Goal: Task Accomplishment & Management: Manage account settings

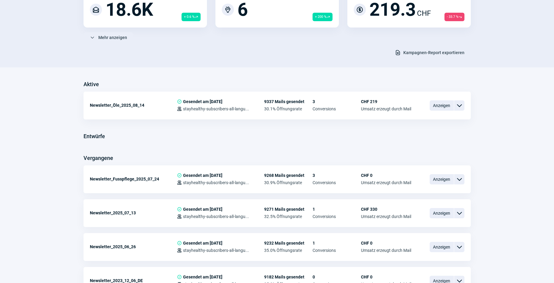
scroll to position [86, 0]
click at [445, 212] on span "Anzeigen" at bounding box center [442, 213] width 24 height 10
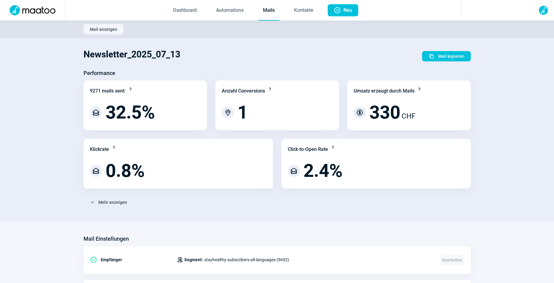
click at [271, 13] on link "Mails" at bounding box center [268, 11] width 21 height 20
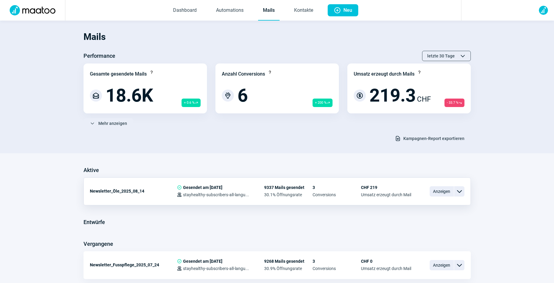
click at [462, 192] on span "ChevronDown icon" at bounding box center [459, 191] width 7 height 7
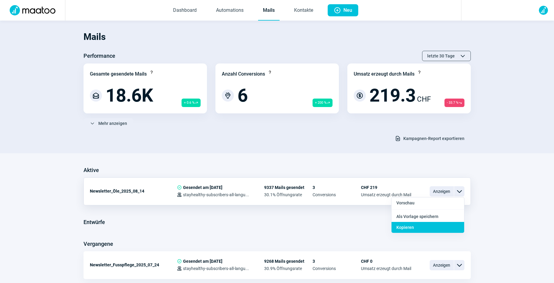
click at [417, 228] on div "Kopieren" at bounding box center [427, 227] width 73 height 11
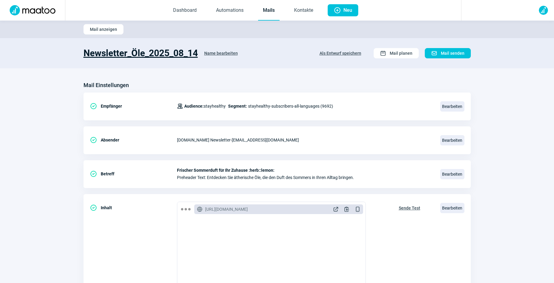
click at [168, 50] on h1 "Newsletter_Öle_2025_08_14" at bounding box center [141, 53] width 114 height 11
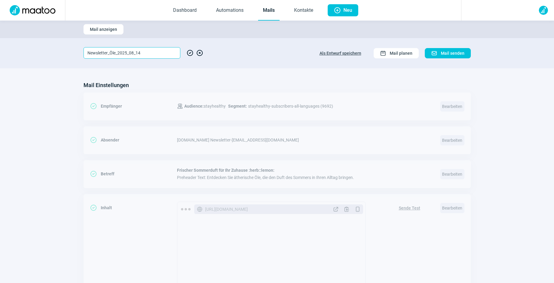
click at [143, 53] on input "Newsletter_Öle_2025_08_14" at bounding box center [132, 52] width 97 height 11
drag, startPoint x: 116, startPoint y: 52, endPoint x: 111, endPoint y: 52, distance: 5.5
click at [111, 52] on input "Newsletter_Öle_2025_08_31" at bounding box center [132, 52] width 97 height 11
type input "Newsletter_LED-Masken_2025_08_31"
click at [191, 54] on span "CheckCircle icon" at bounding box center [189, 52] width 7 height 11
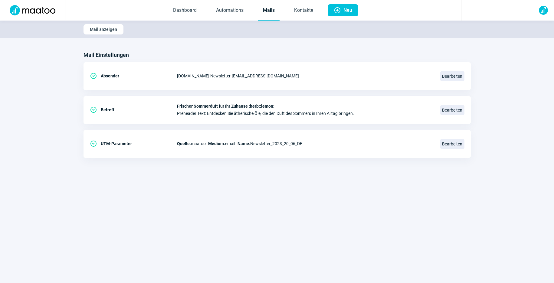
click at [268, 8] on link "Mails" at bounding box center [268, 11] width 21 height 20
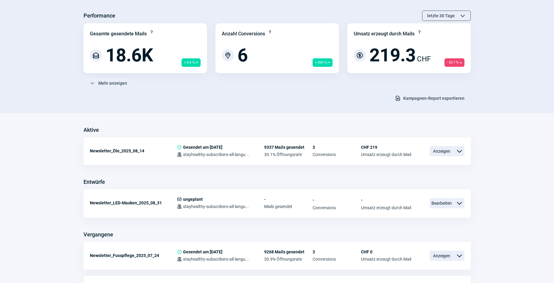
scroll to position [51, 0]
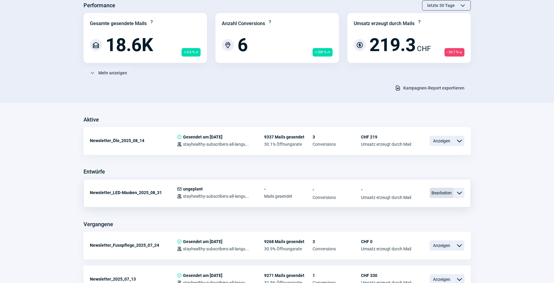
click at [439, 195] on span "Bearbeiten" at bounding box center [442, 193] width 24 height 10
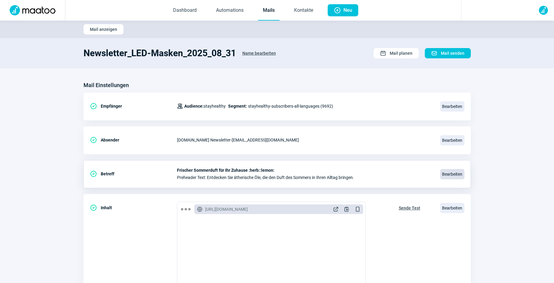
click at [452, 175] on span "Bearbeiten" at bounding box center [452, 174] width 24 height 10
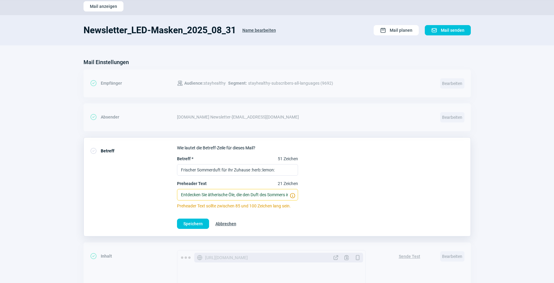
scroll to position [24, 0]
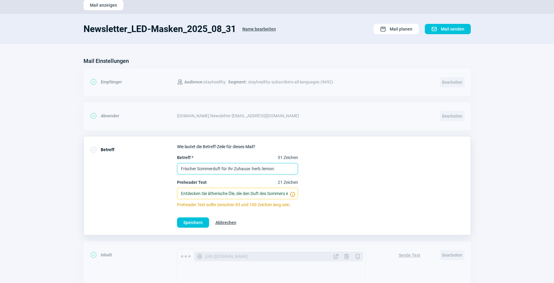
drag, startPoint x: 284, startPoint y: 168, endPoint x: 179, endPoint y: 162, distance: 105.7
click at [179, 162] on label "Betreff * 51 Zeichen Frischer Sommerduft für Ihr Zuhause :herb::lemon:" at bounding box center [237, 165] width 121 height 20
paste input "Strahlende Haut mit der Kraft des Lichts – Glow auf Knopfdruck"
drag, startPoint x: 251, startPoint y: 169, endPoint x: 301, endPoint y: 169, distance: 49.9
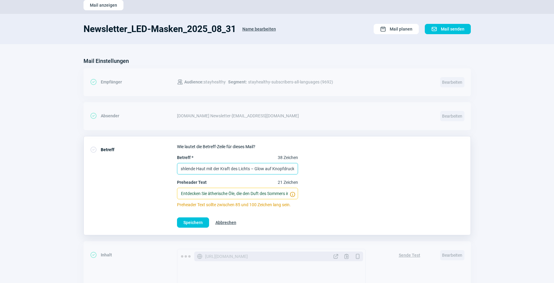
click at [301, 169] on div "Betreff * 38 Zeichen Strahlende Haut mit der Kraft des Lichts – Glow auf Knopfd…" at bounding box center [320, 181] width 287 height 53
type input "Strahlende Haut mit der Kraft des Lichts!✨"
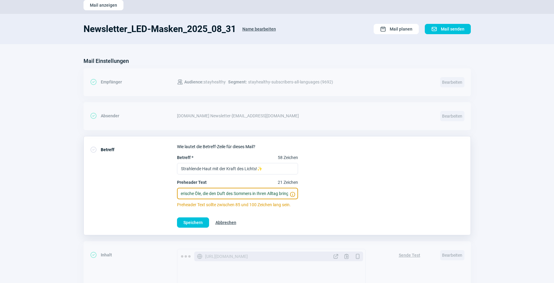
scroll to position [0, 42]
drag, startPoint x: 180, startPoint y: 193, endPoint x: 295, endPoint y: 195, distance: 115.0
click at [295, 195] on input "Entdecken Sie ätherische Öle, die den Duft des Sommers in Ihren Alltag bringen." at bounding box center [237, 193] width 121 height 11
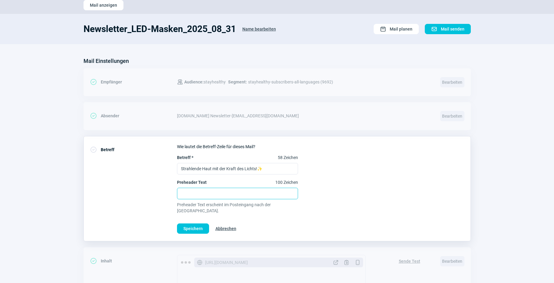
paste input "Glow auf Knopfdruck – entdecke unsere LED-Masken."
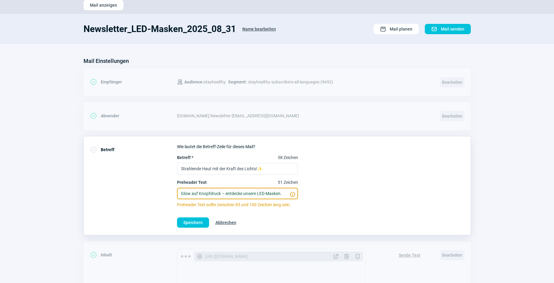
click at [242, 194] on input "Glow auf Knopfdruck – entdecke unsere LED-Masken." at bounding box center [237, 193] width 121 height 11
type input "Glow auf Knopfdruck – entdecke unsere LED-Masken."
drag, startPoint x: 282, startPoint y: 194, endPoint x: 174, endPoint y: 190, distance: 108.4
click at [174, 191] on div "CheckCircle icon Betreff Wie lautet die Betreff-Zeile für dieses Mail? Betreff …" at bounding box center [277, 185] width 387 height 99
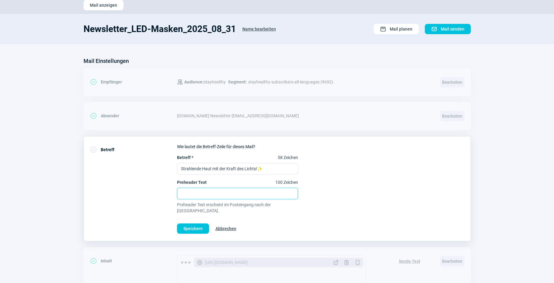
paste input "Glow auf Knopfdruck – entdecken Sie die Vorteile unserer LED-Masken"
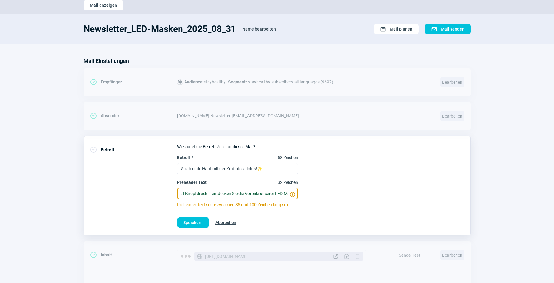
scroll to position [0, 27]
type input "Glow auf Knopfdruck – entdecken Sie die Vorteile unserer LED-Masken."
click at [192, 224] on span "Speichern" at bounding box center [192, 223] width 19 height 10
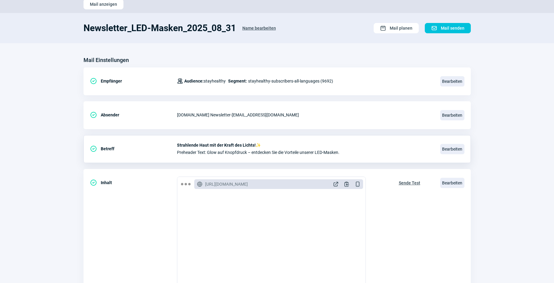
scroll to position [25, 0]
click at [454, 184] on span "Bearbeiten" at bounding box center [452, 183] width 24 height 10
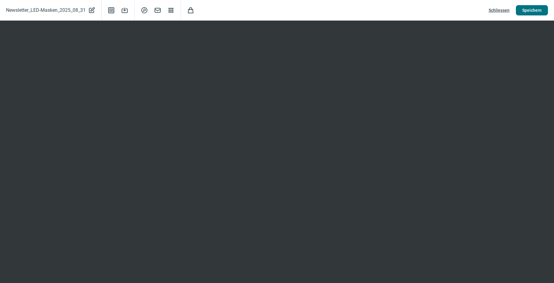
click at [536, 10] on span "Speichern" at bounding box center [531, 10] width 19 height 10
click at [507, 11] on span "Schliessen" at bounding box center [499, 10] width 21 height 10
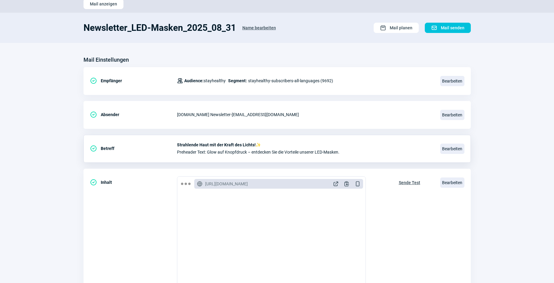
scroll to position [0, 0]
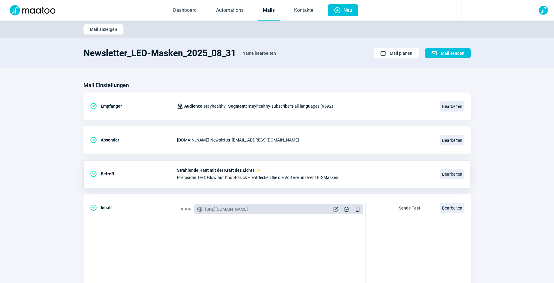
click at [273, 10] on link "Mails" at bounding box center [268, 11] width 21 height 20
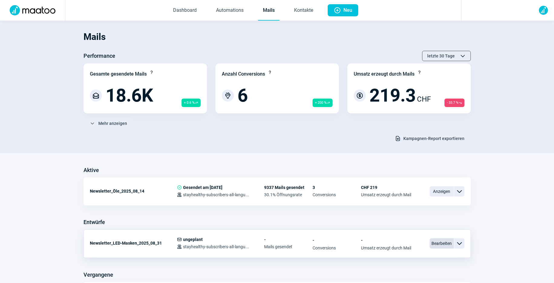
click at [435, 244] on span "Bearbeiten" at bounding box center [442, 243] width 24 height 10
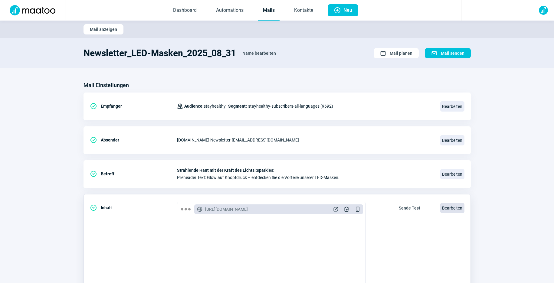
click at [447, 211] on span "Bearbeiten" at bounding box center [452, 208] width 24 height 10
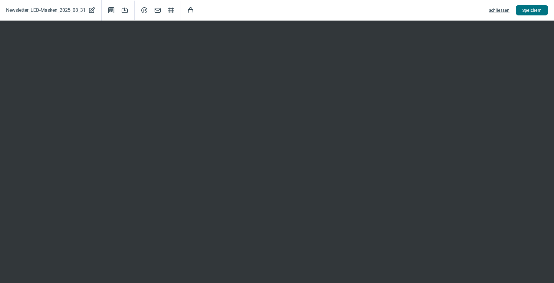
click at [536, 10] on span "Speichern" at bounding box center [531, 10] width 19 height 10
click at [539, 9] on span "Speichern" at bounding box center [531, 10] width 19 height 10
click at [534, 10] on span "Speichern" at bounding box center [531, 10] width 19 height 10
click at [145, 9] on span "SearchCircle icon" at bounding box center [144, 10] width 7 height 7
click at [528, 10] on span "Speichern" at bounding box center [531, 10] width 19 height 10
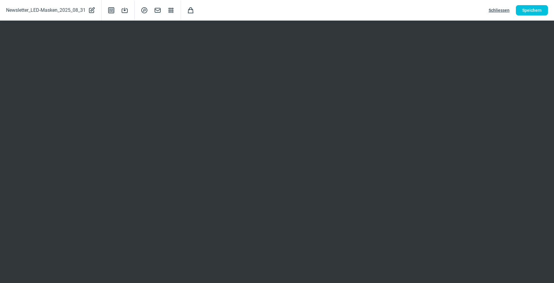
click at [508, 12] on span "Schliessen" at bounding box center [499, 10] width 21 height 10
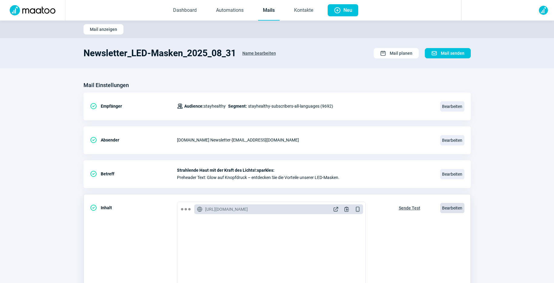
click at [457, 207] on span "Bearbeiten" at bounding box center [452, 208] width 24 height 10
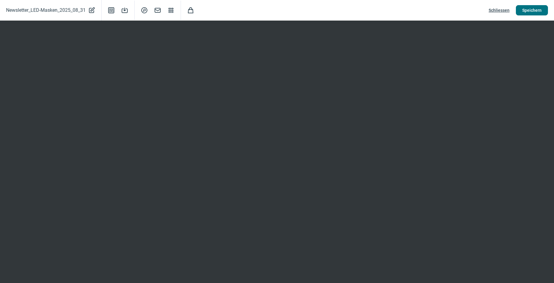
click at [541, 10] on span "Speichern" at bounding box center [531, 10] width 19 height 10
click at [503, 10] on span "Schliessen" at bounding box center [499, 10] width 21 height 10
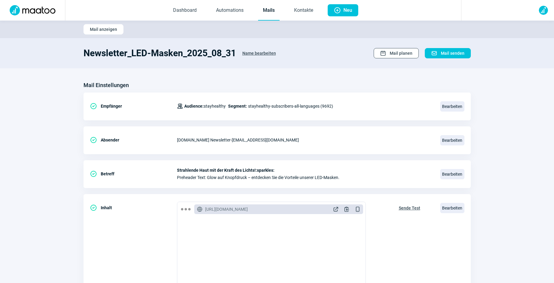
click at [404, 55] on span "Mail planen" at bounding box center [401, 53] width 23 height 10
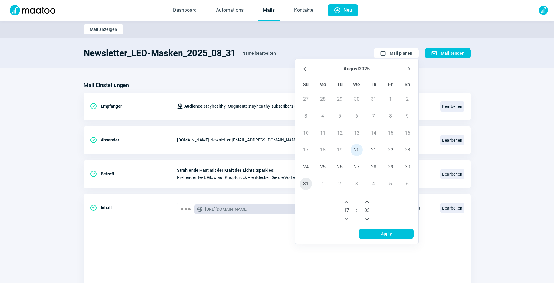
click at [306, 185] on span "31" at bounding box center [306, 184] width 12 height 12
click at [348, 203] on icon "Next Hour" at bounding box center [346, 202] width 5 height 5
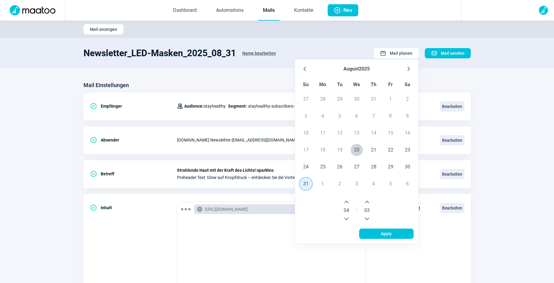
click at [348, 203] on icon "Next Hour" at bounding box center [346, 202] width 5 height 5
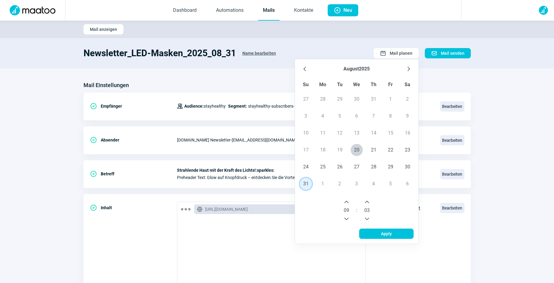
click at [348, 203] on icon "Next Hour" at bounding box center [346, 202] width 5 height 5
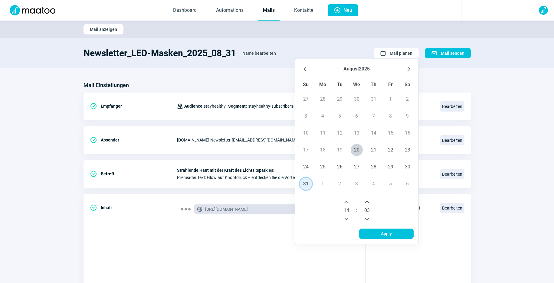
click at [348, 203] on icon "Next Hour" at bounding box center [346, 202] width 5 height 5
click at [365, 201] on icon "Next Minute" at bounding box center [367, 202] width 5 height 5
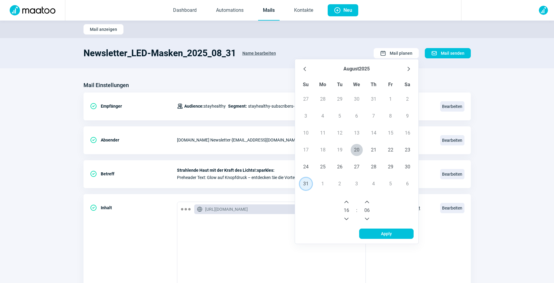
click at [365, 201] on icon "Next Minute" at bounding box center [367, 202] width 5 height 5
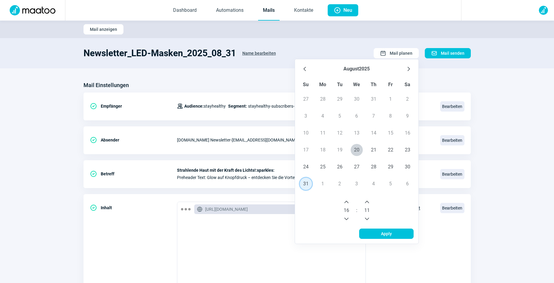
click at [365, 201] on icon "Next Minute" at bounding box center [367, 202] width 5 height 5
click at [373, 168] on span "28" at bounding box center [374, 167] width 12 height 12
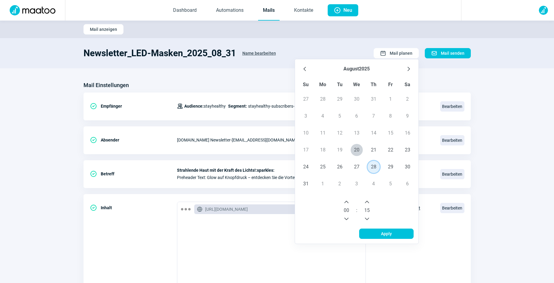
click at [349, 203] on button "Next Hour" at bounding box center [347, 202] width 10 height 10
click at [349, 202] on button "Next Hour" at bounding box center [347, 202] width 10 height 10
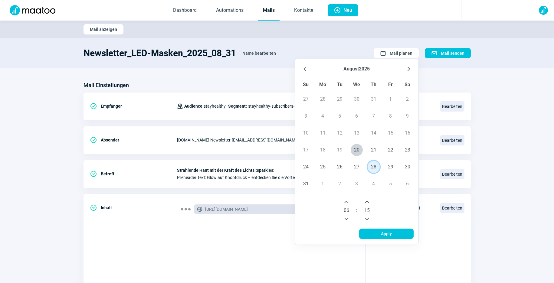
click at [349, 202] on button "Next Hour" at bounding box center [347, 202] width 10 height 10
click at [308, 186] on span "31" at bounding box center [306, 184] width 12 height 12
click at [347, 203] on icon "Next Hour" at bounding box center [346, 202] width 5 height 5
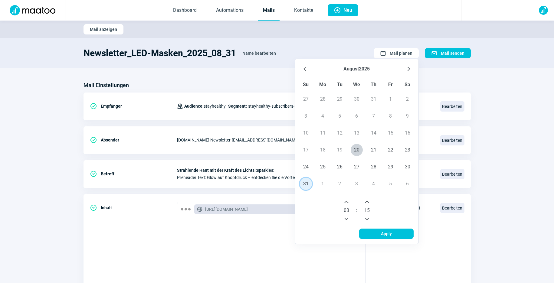
click at [347, 203] on icon "Next Hour" at bounding box center [346, 202] width 5 height 5
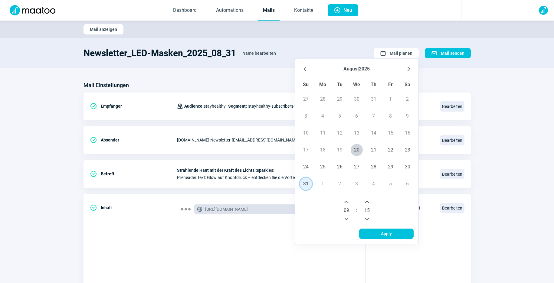
click at [347, 203] on icon "Next Hour" at bounding box center [346, 202] width 5 height 5
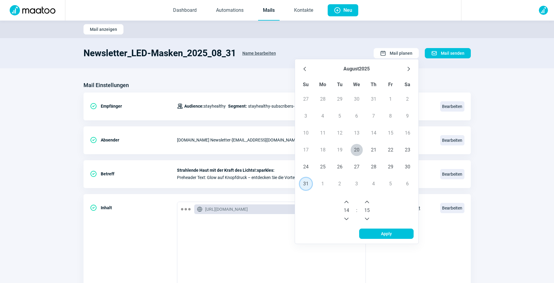
click at [347, 203] on icon "Next Hour" at bounding box center [346, 202] width 5 height 5
click at [381, 232] on span "Apply" at bounding box center [386, 234] width 42 height 10
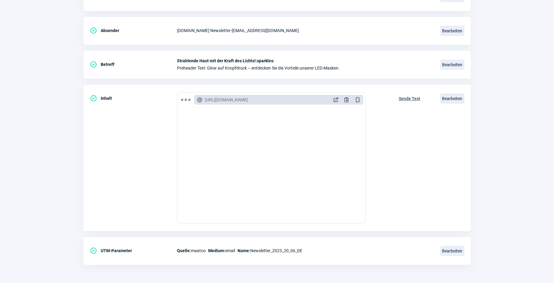
scroll to position [0, 0]
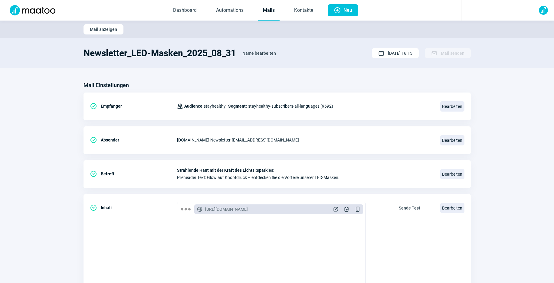
click at [267, 10] on link "Mails" at bounding box center [268, 11] width 21 height 20
